Goal: Find specific page/section: Find specific page/section

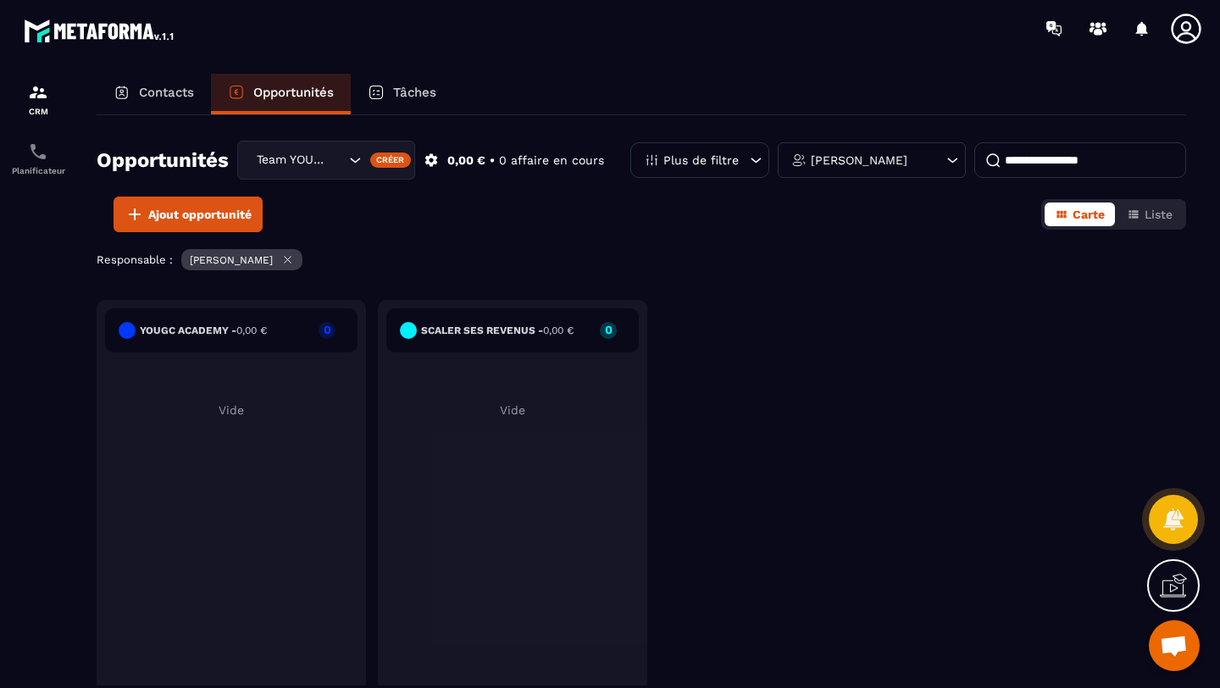
click at [163, 91] on p "Contacts" at bounding box center [166, 92] width 55 height 15
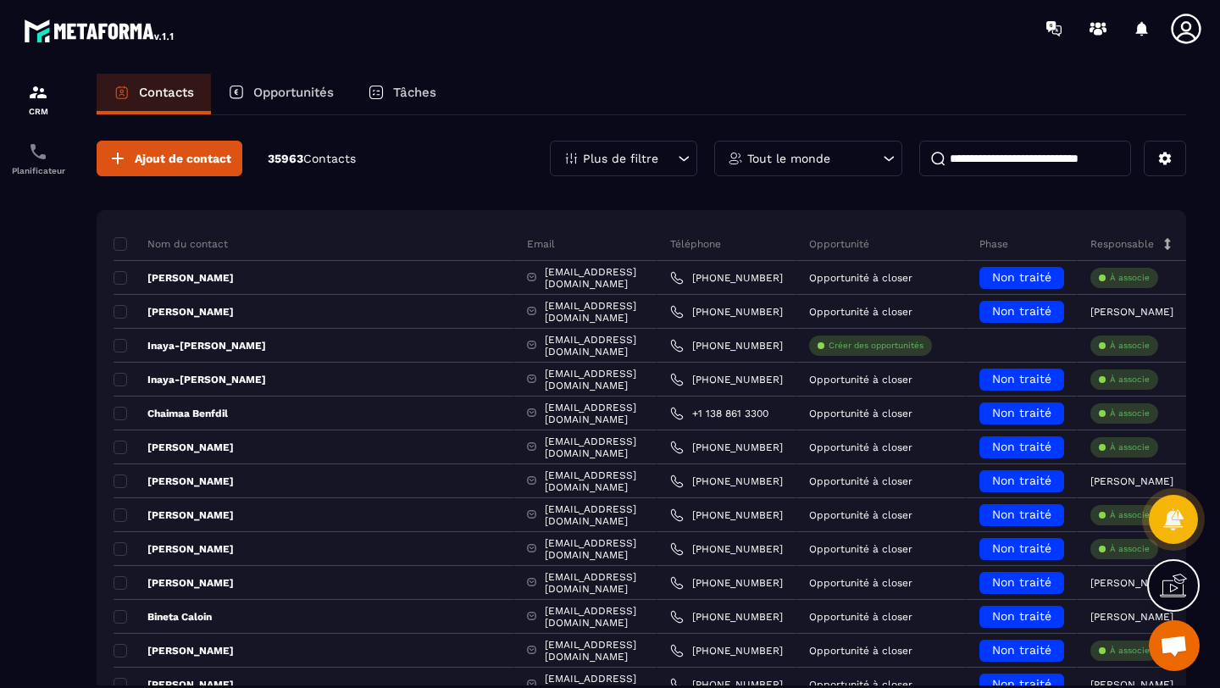
click at [974, 152] on input at bounding box center [1025, 159] width 212 height 36
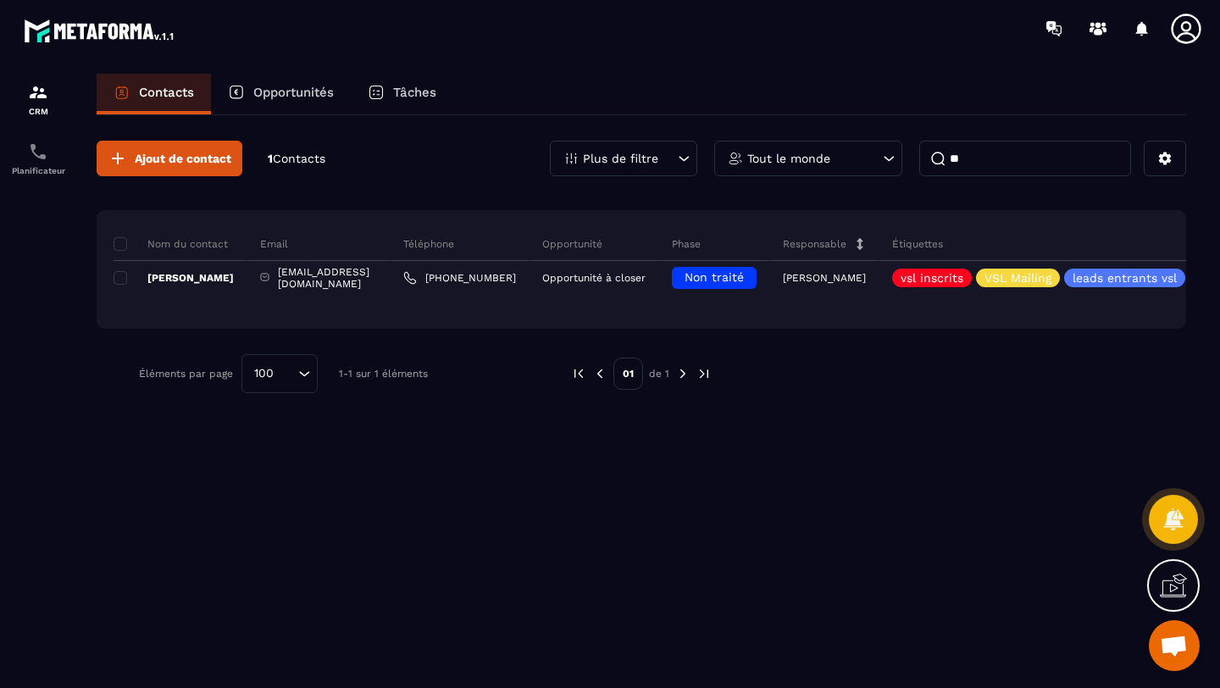
type input "*"
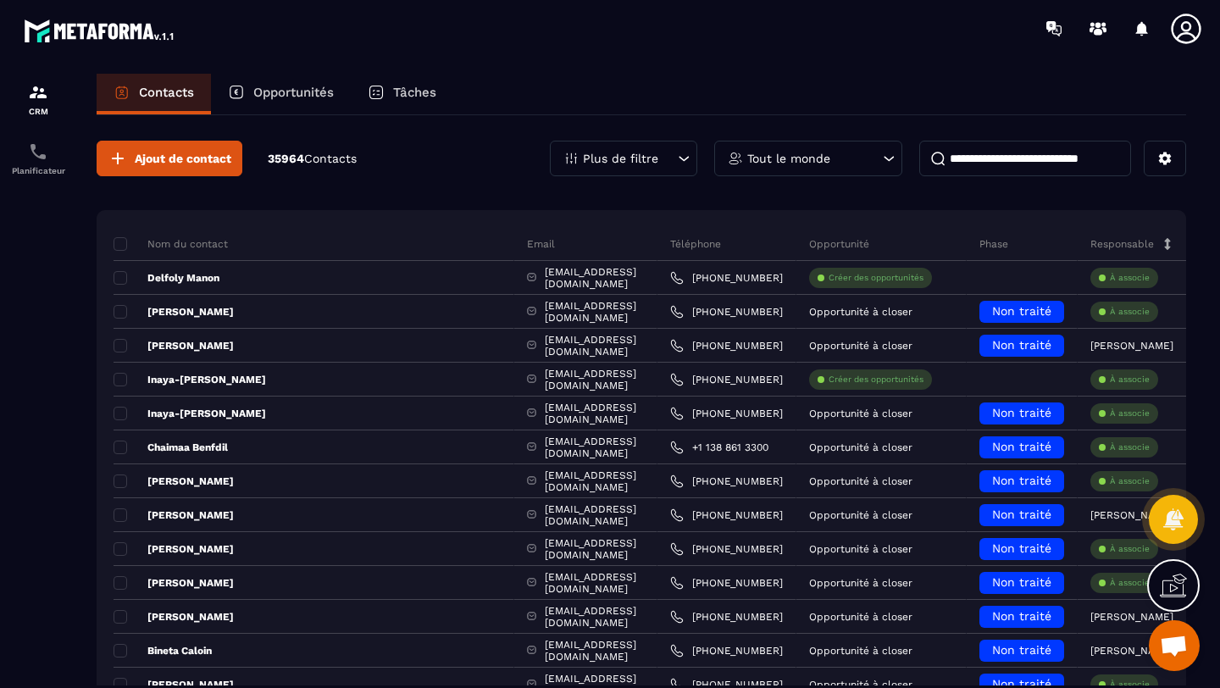
click at [299, 91] on p "Opportunités" at bounding box center [293, 92] width 80 height 15
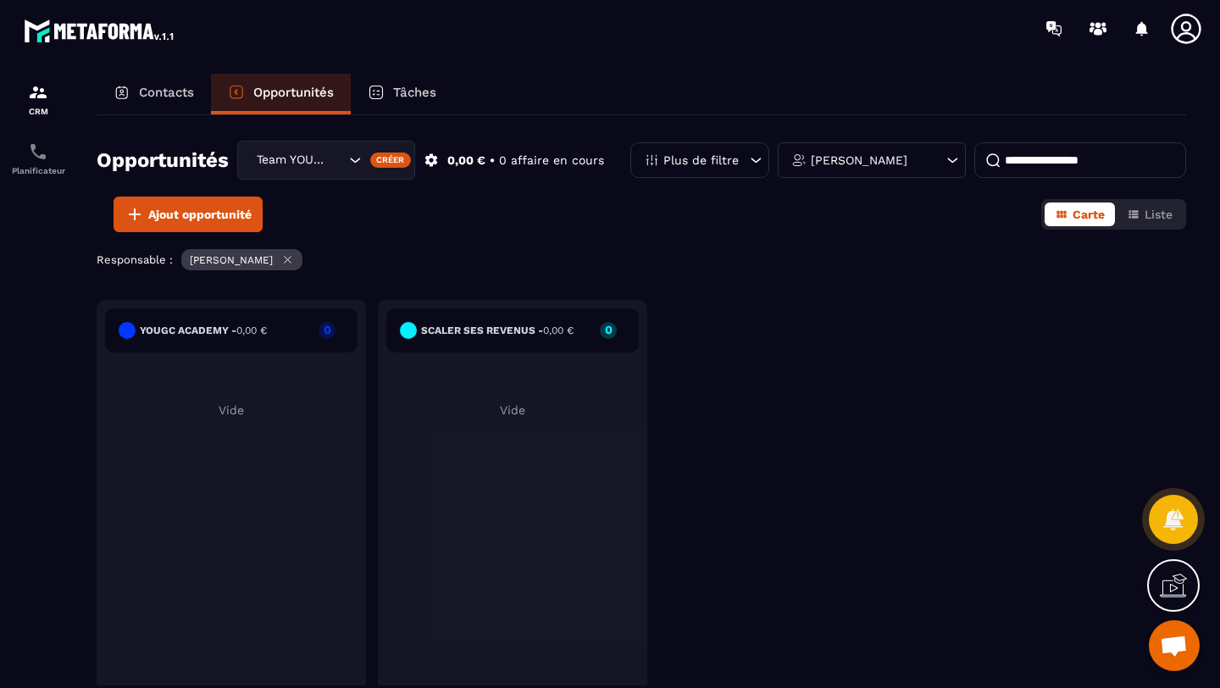
click at [296, 154] on div "Team YOUGC - Formations" at bounding box center [299, 160] width 96 height 19
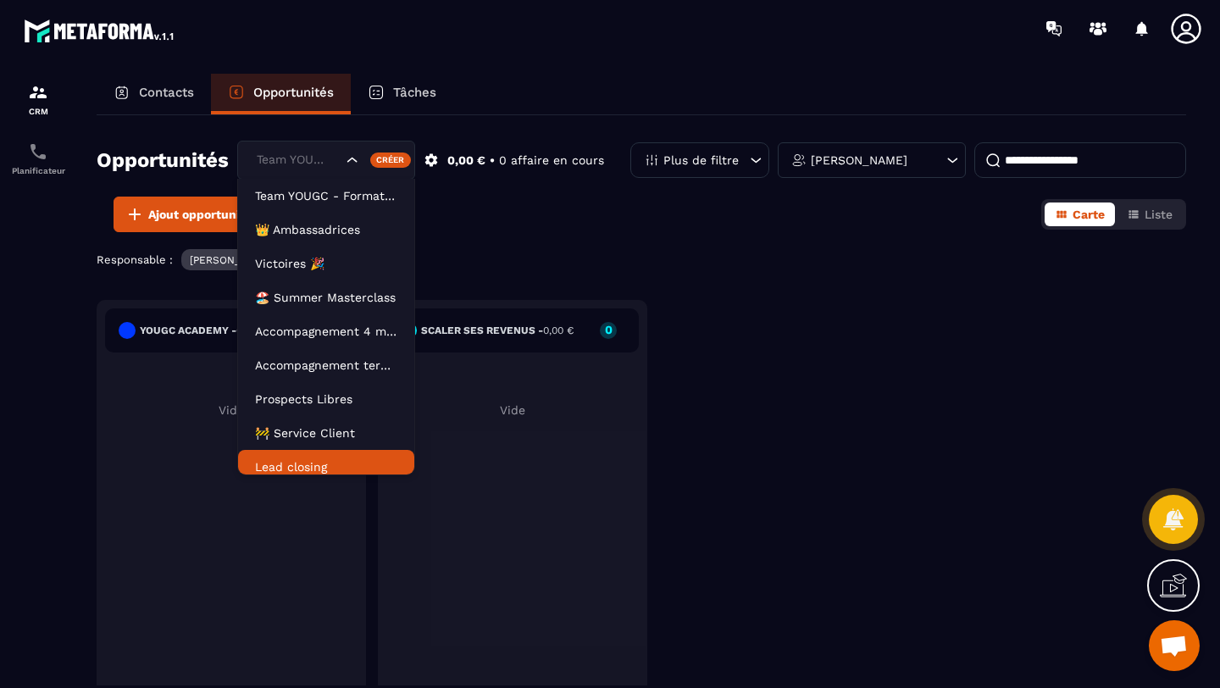
scroll to position [8, 0]
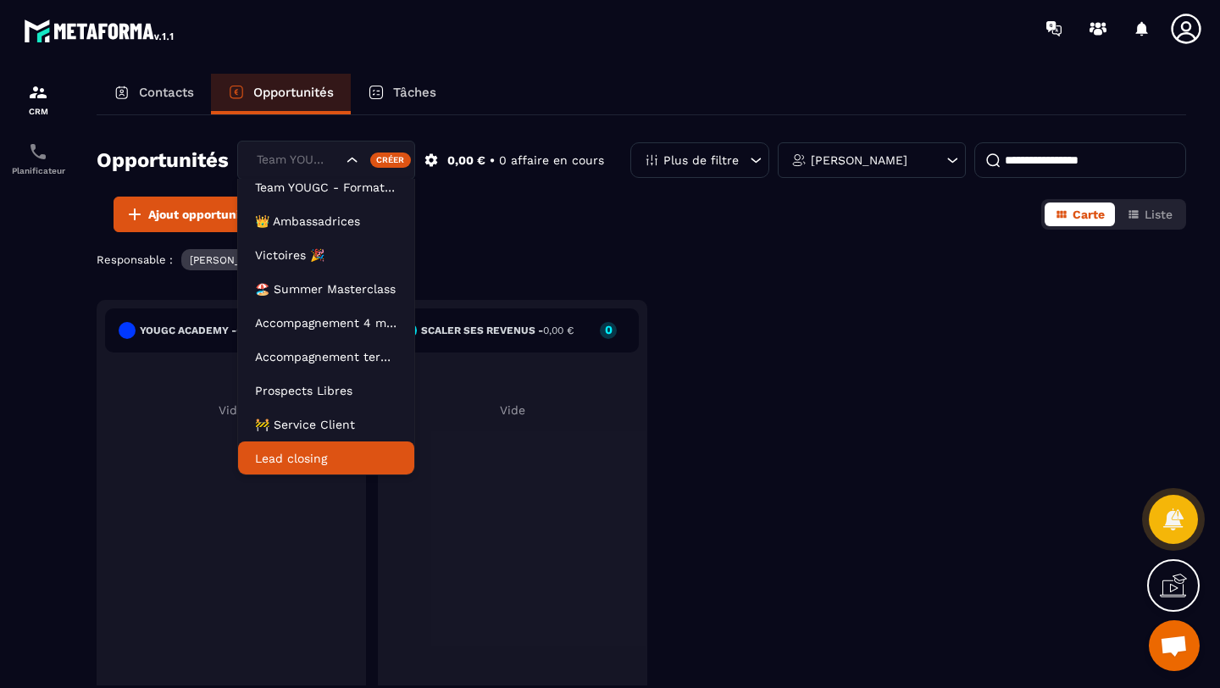
click at [308, 462] on p "Lead closing" at bounding box center [326, 458] width 142 height 17
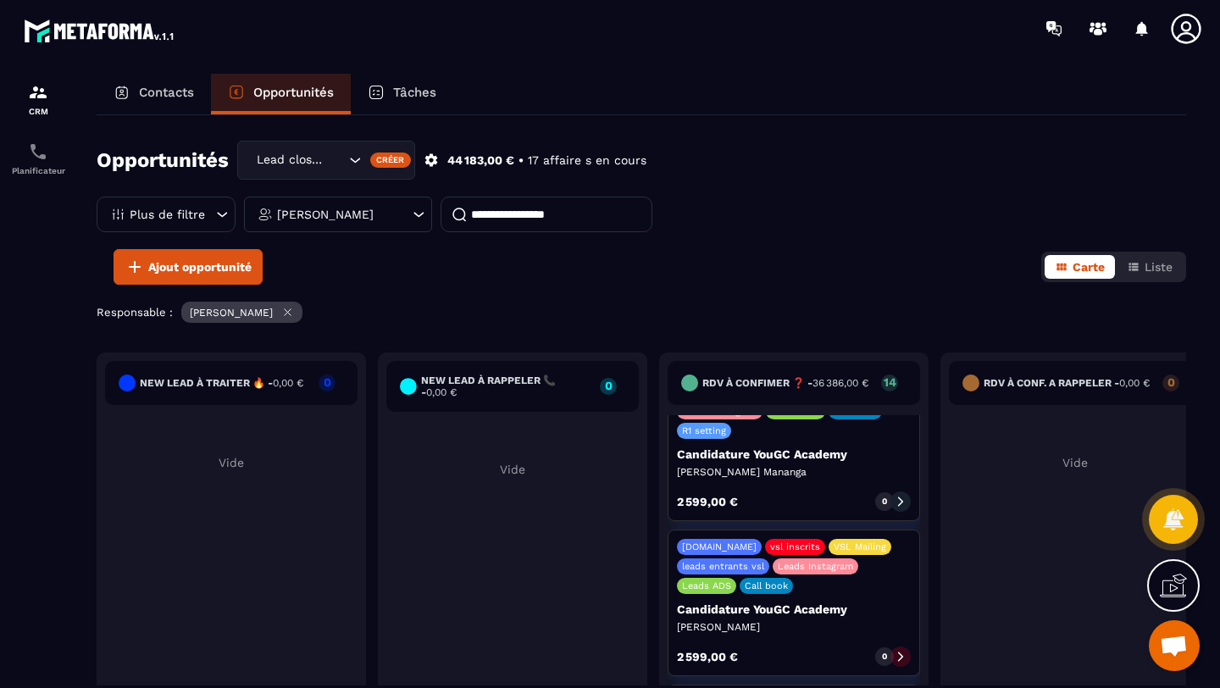
scroll to position [1241, 0]
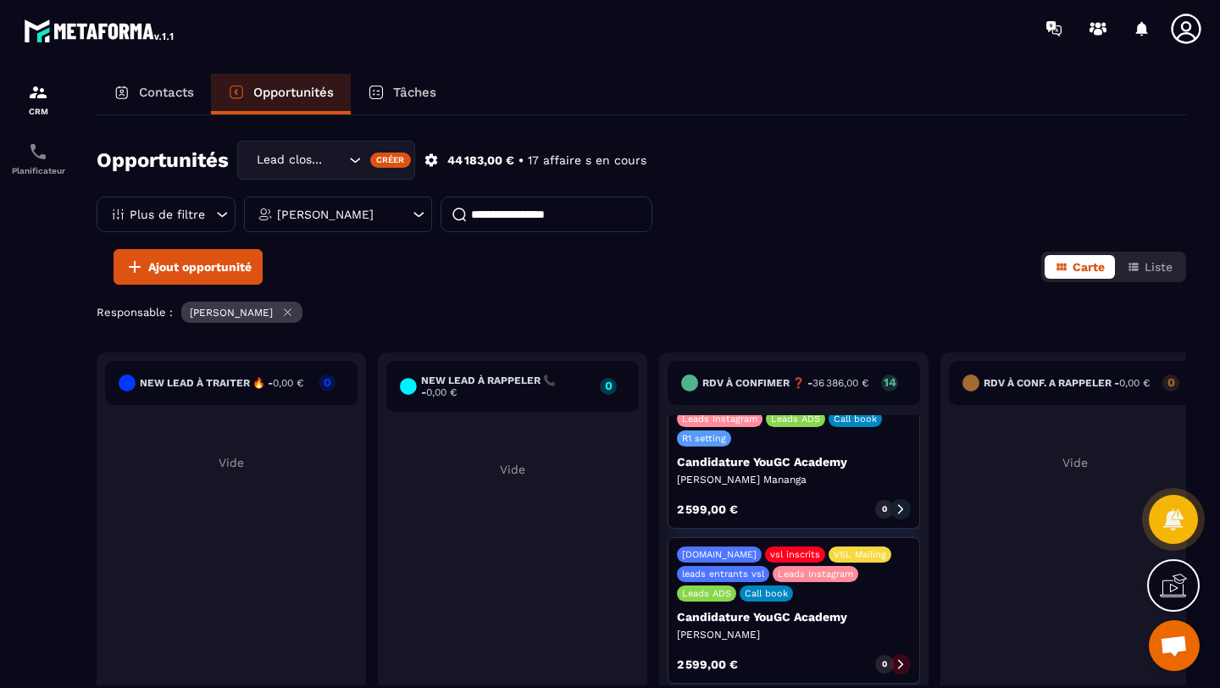
click at [900, 503] on icon at bounding box center [901, 509] width 12 height 12
